Goal: Check status: Check status

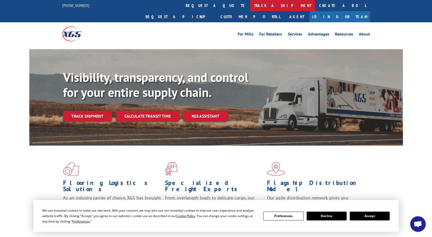
click at [250, 8] on link "track a shipment" at bounding box center [282, 5] width 65 height 11
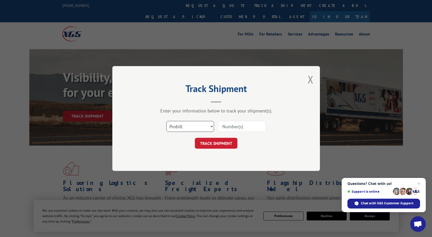
click at [174, 129] on select "Select category... Probill BOL PO" at bounding box center [190, 126] width 48 height 11
select select "po"
click at [166, 121] on select "Select category... Probill BOL PO" at bounding box center [190, 126] width 48 height 11
click at [182, 132] on select "Select category... Probill BOL PO" at bounding box center [190, 126] width 48 height 11
click at [184, 128] on select "Select category... Probill BOL PO" at bounding box center [190, 126] width 48 height 11
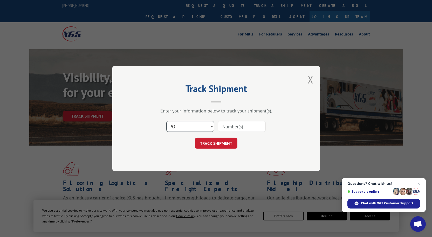
drag, startPoint x: 182, startPoint y: 129, endPoint x: 177, endPoint y: 123, distance: 8.3
drag, startPoint x: 176, startPoint y: 125, endPoint x: 191, endPoint y: 127, distance: 15.2
drag, startPoint x: 191, startPoint y: 127, endPoint x: 246, endPoint y: 131, distance: 54.8
click at [246, 131] on input at bounding box center [242, 126] width 48 height 11
paste input "01533587"
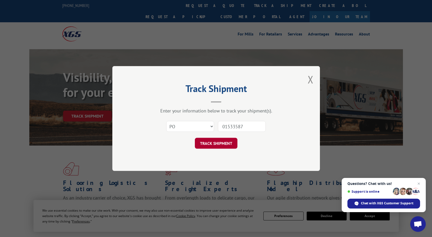
type input "01533587"
click at [221, 144] on button "TRACK SHIPMENT" at bounding box center [216, 143] width 43 height 11
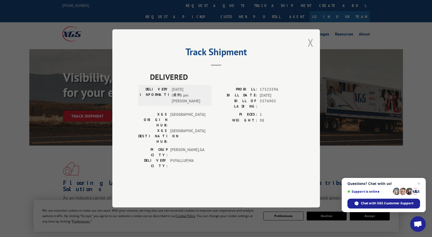
click at [311, 50] on button "Close modal" at bounding box center [311, 43] width 6 height 14
